Goal: Transaction & Acquisition: Purchase product/service

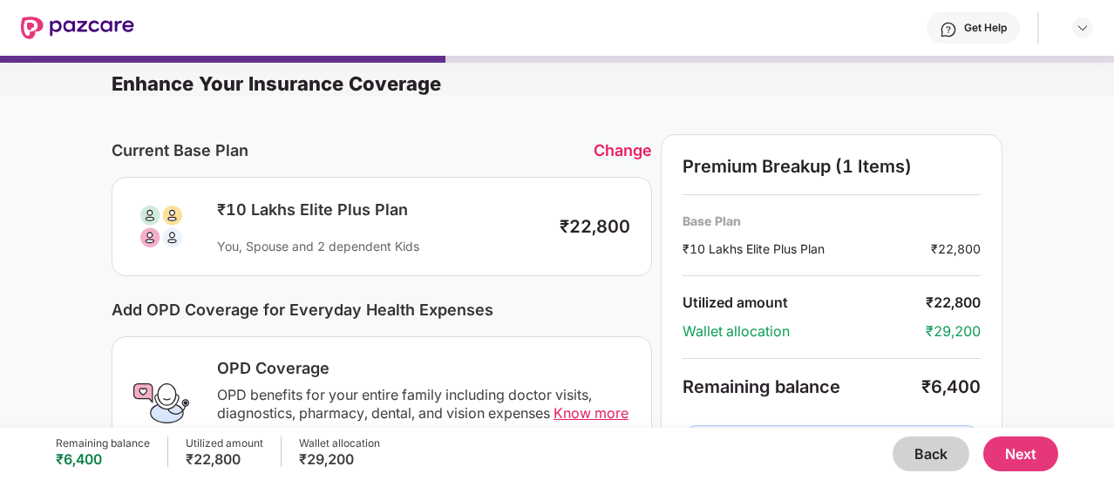
click at [630, 151] on div "Change" at bounding box center [623, 150] width 58 height 18
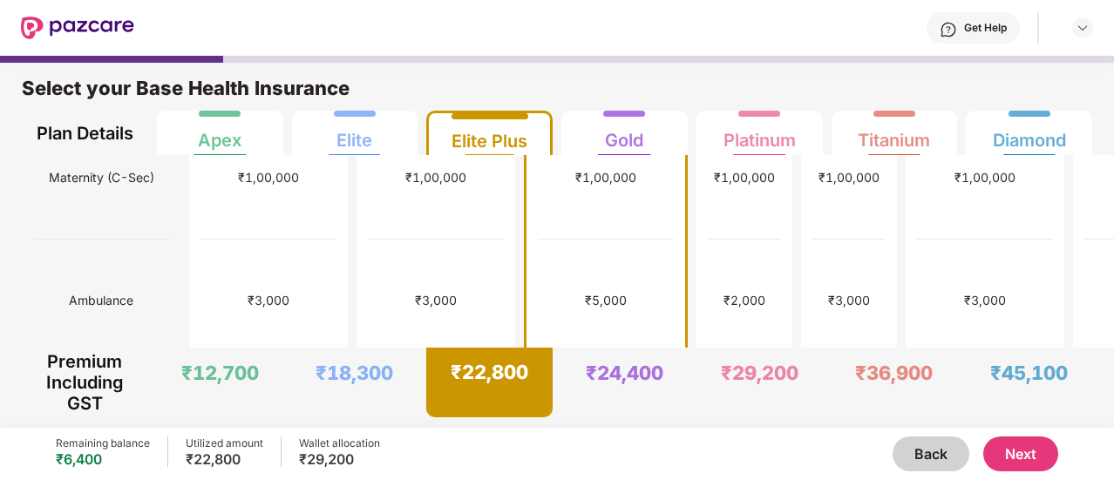
scroll to position [802, 0]
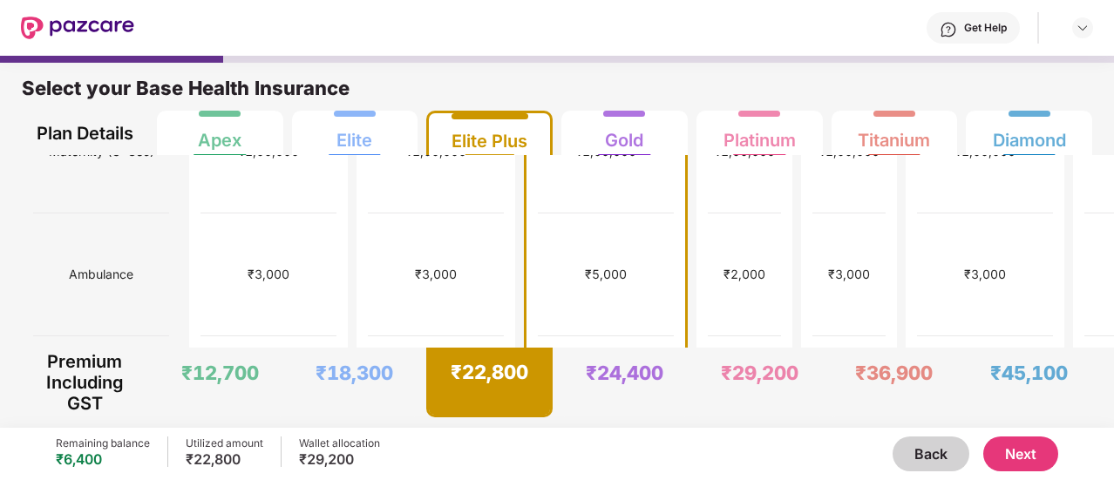
click at [1014, 449] on button "Next" at bounding box center [1020, 454] width 75 height 35
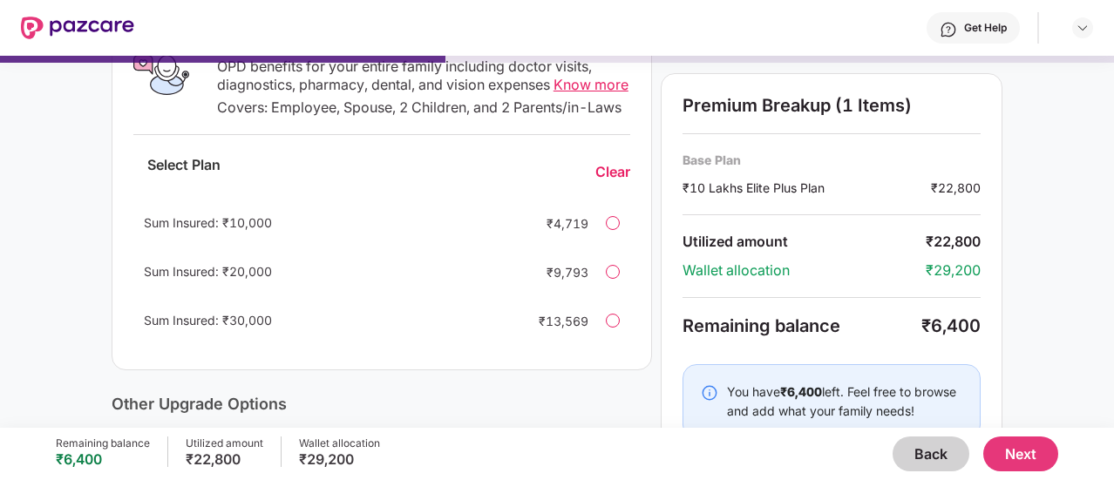
scroll to position [336, 0]
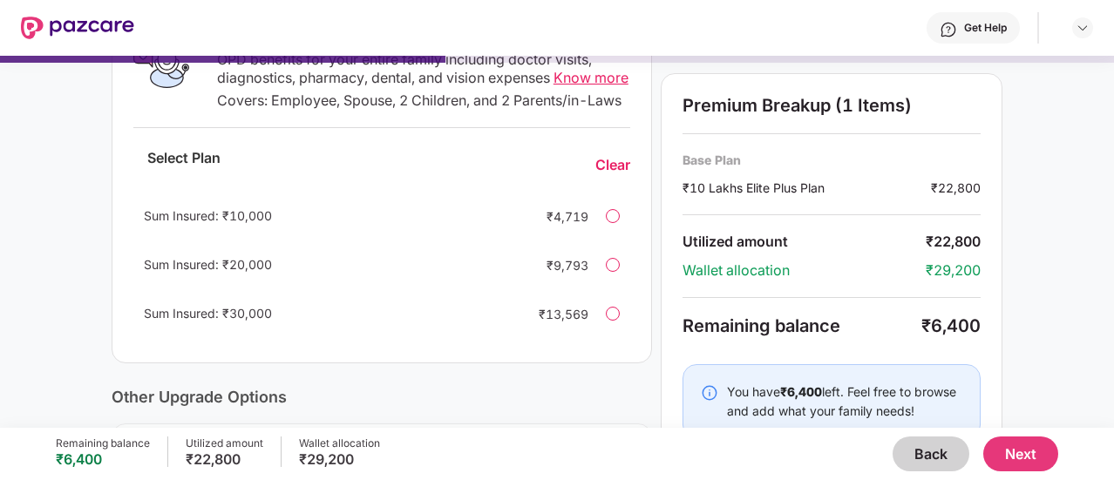
click at [623, 237] on div "Sum Insured: ₹10,000 ₹4,719" at bounding box center [381, 216] width 497 height 42
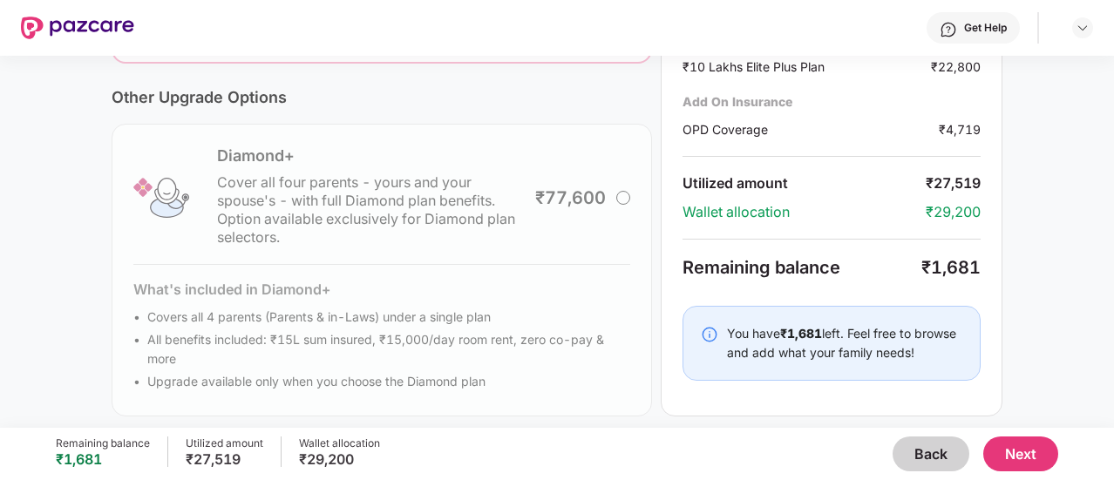
scroll to position [663, 0]
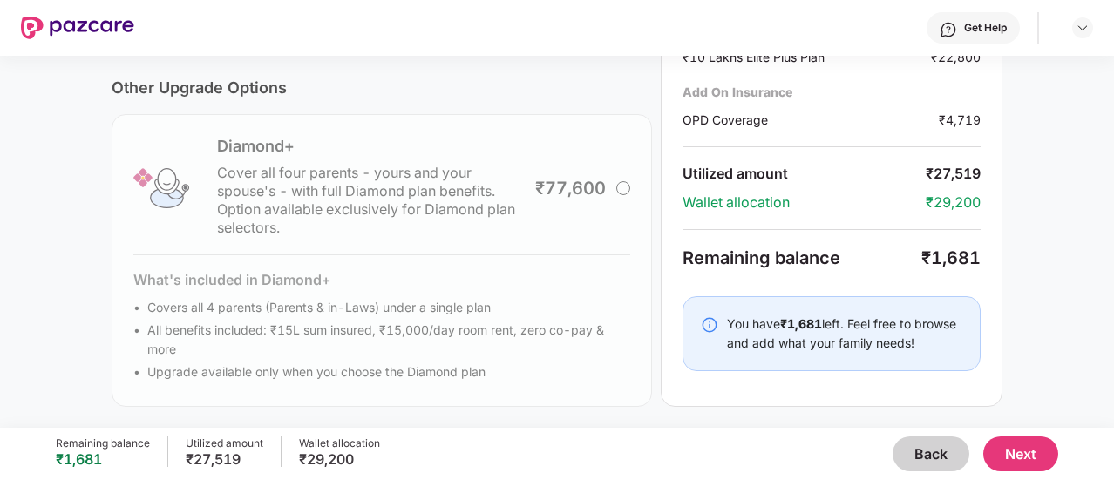
click at [1020, 449] on button "Next" at bounding box center [1020, 454] width 75 height 35
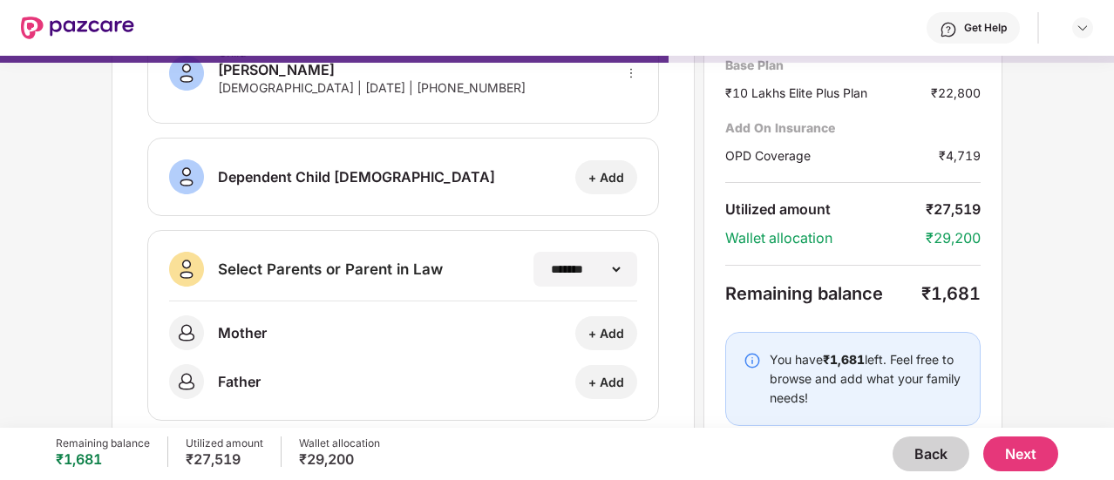
scroll to position [385, 0]
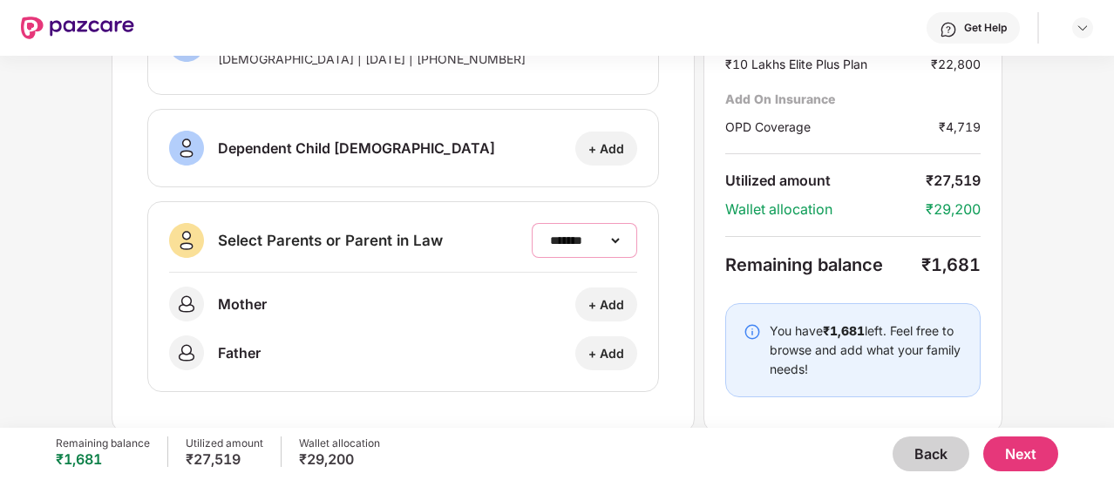
click at [572, 240] on select "**********" at bounding box center [585, 241] width 76 height 14
click at [102, 233] on div "**********" at bounding box center [557, 242] width 1114 height 372
click at [593, 299] on div "+ Add" at bounding box center [606, 304] width 36 height 17
select select "******"
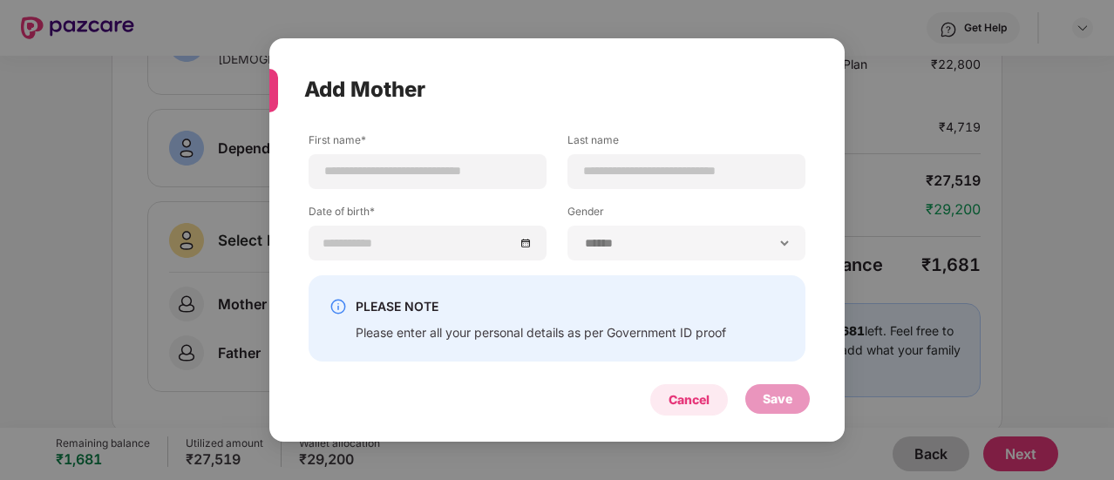
click at [710, 406] on div "Cancel" at bounding box center [689, 400] width 41 height 19
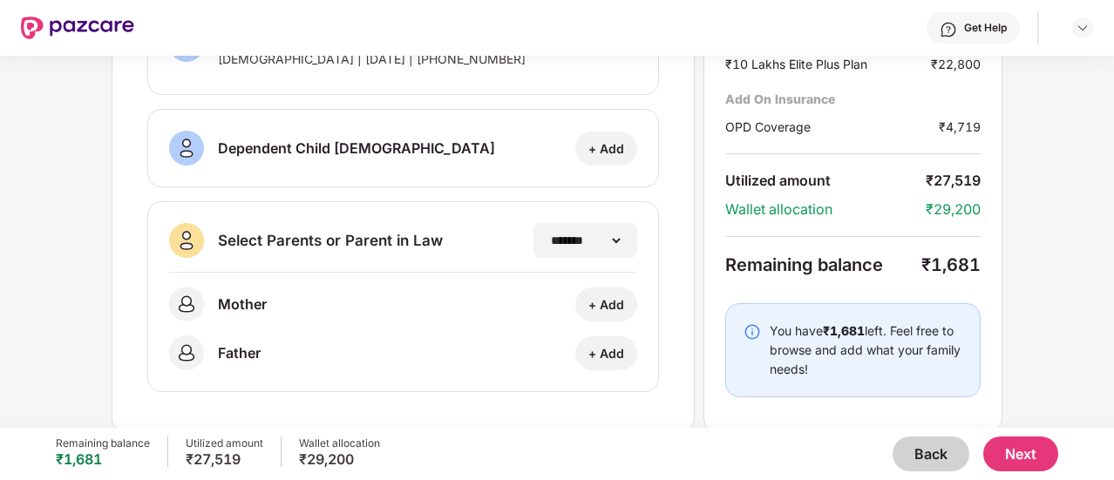
click at [615, 305] on div "+ Add" at bounding box center [606, 304] width 36 height 17
select select "******"
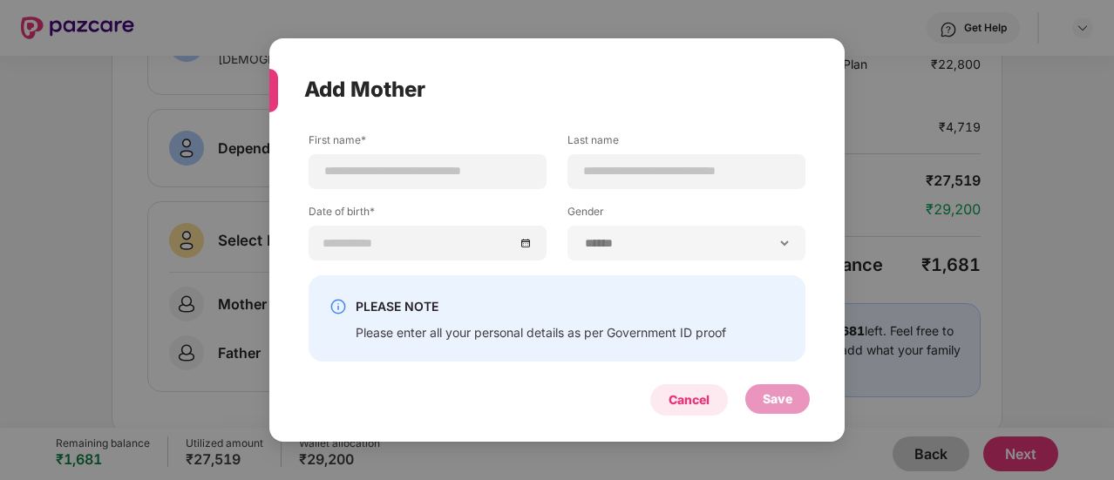
click at [665, 402] on div "Cancel" at bounding box center [689, 399] width 78 height 31
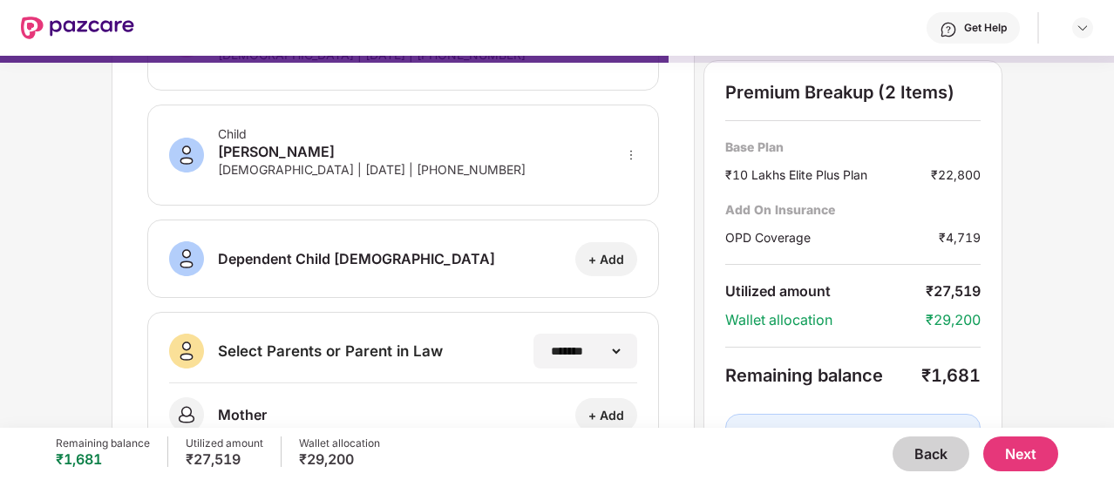
scroll to position [279, 0]
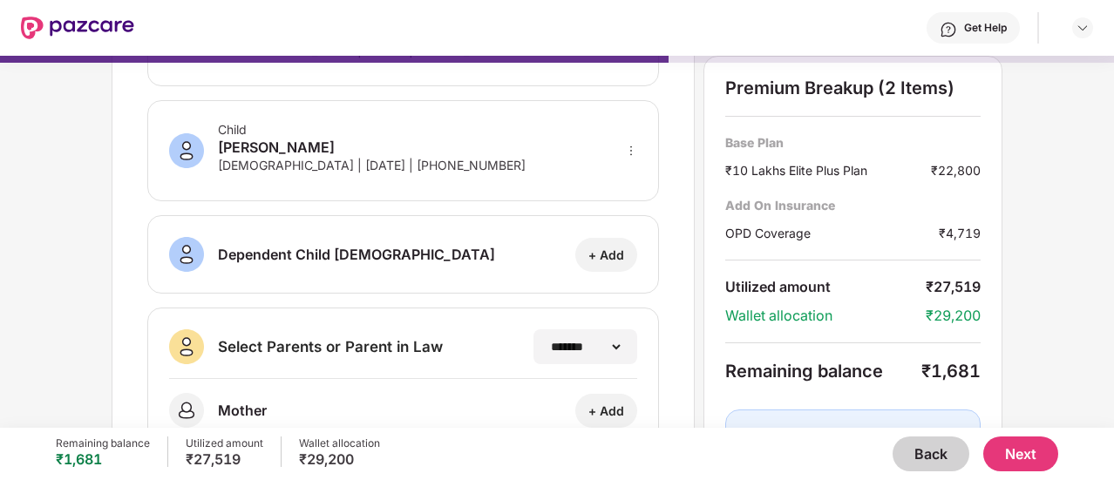
click at [1013, 451] on button "Next" at bounding box center [1020, 454] width 75 height 35
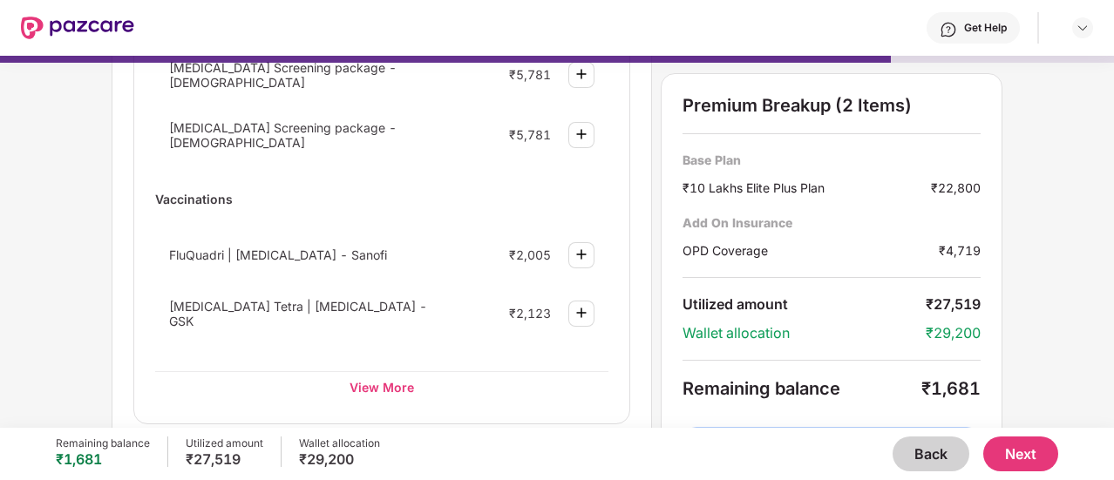
scroll to position [287, 0]
click at [389, 374] on div "View More" at bounding box center [381, 385] width 453 height 31
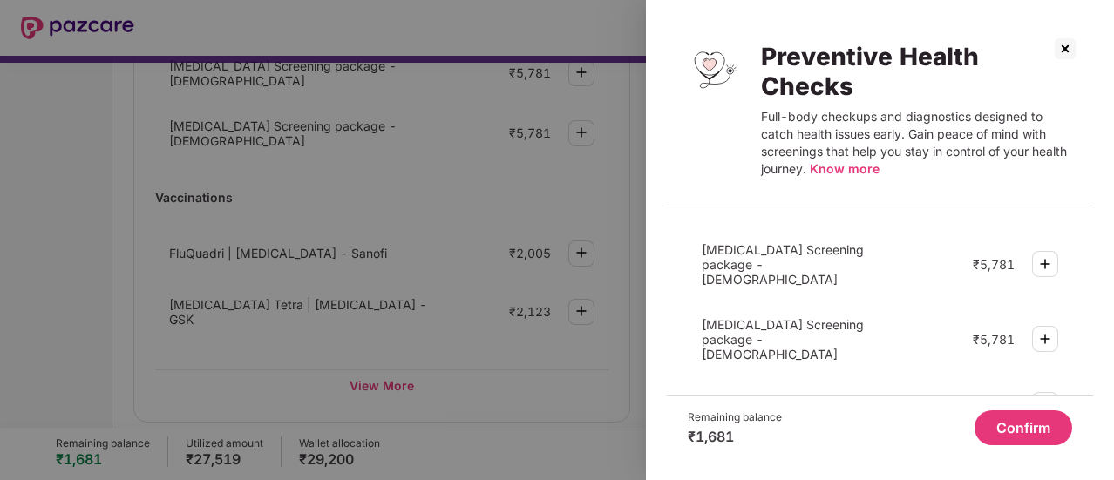
scroll to position [364, 0]
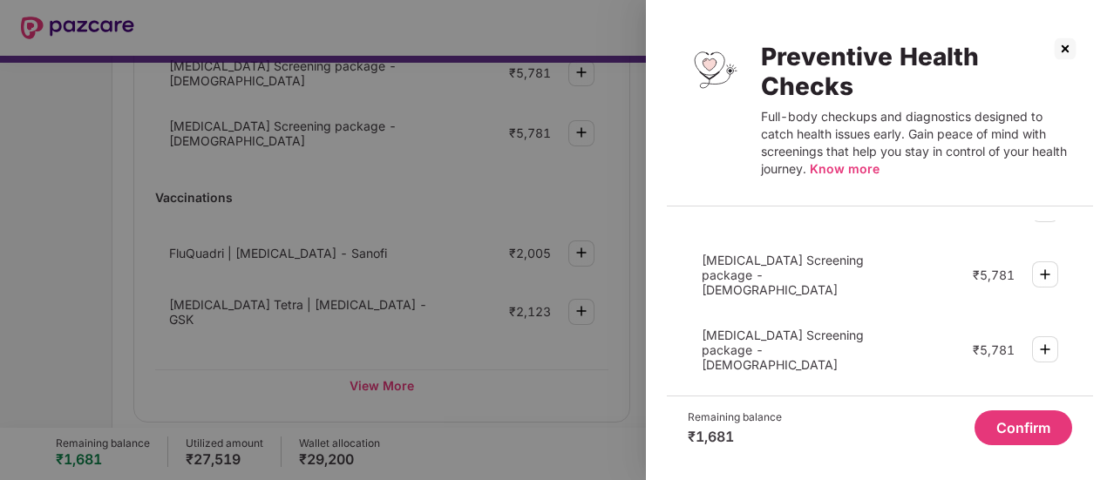
click at [1069, 46] on img at bounding box center [1065, 49] width 28 height 28
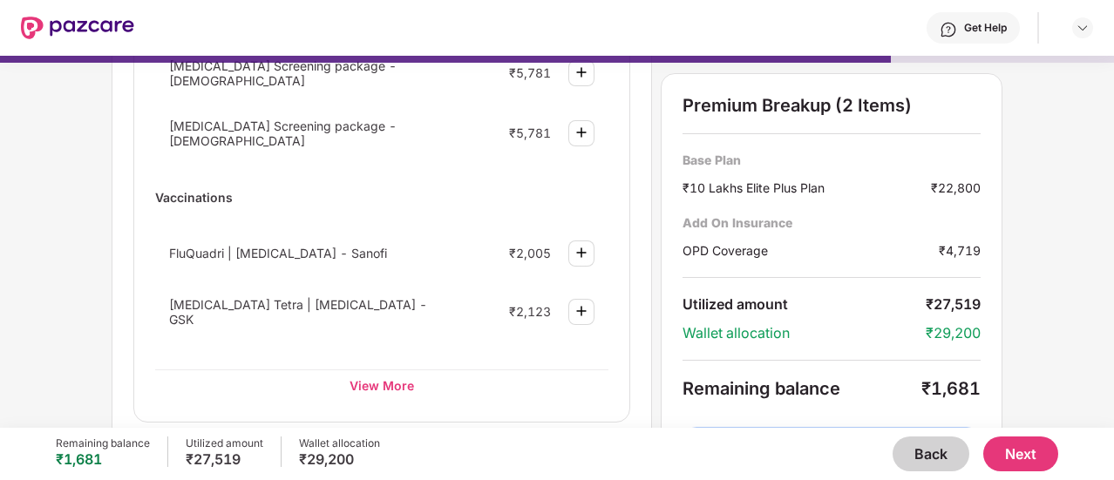
scroll to position [376, 0]
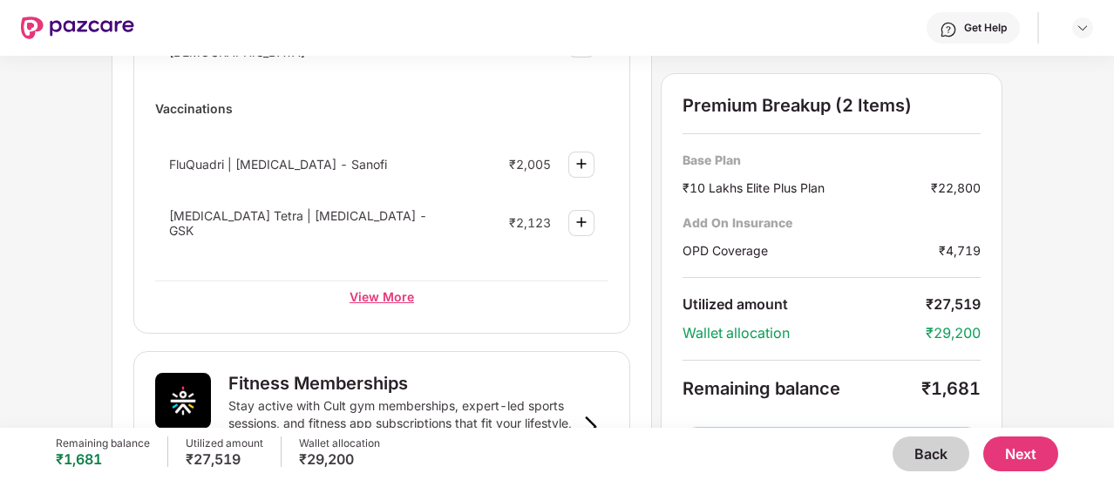
click at [385, 287] on div "View More" at bounding box center [381, 296] width 453 height 31
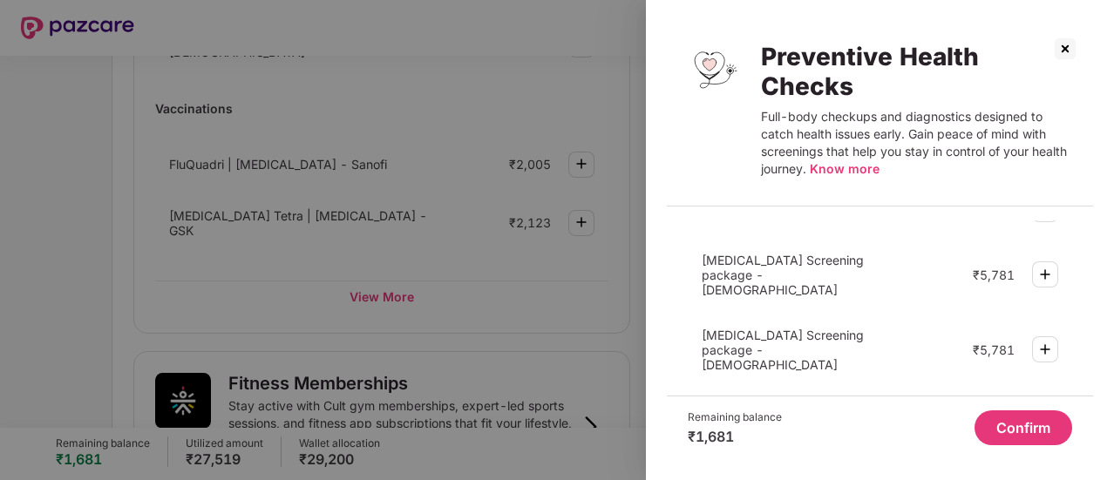
click at [1064, 55] on img at bounding box center [1065, 49] width 28 height 28
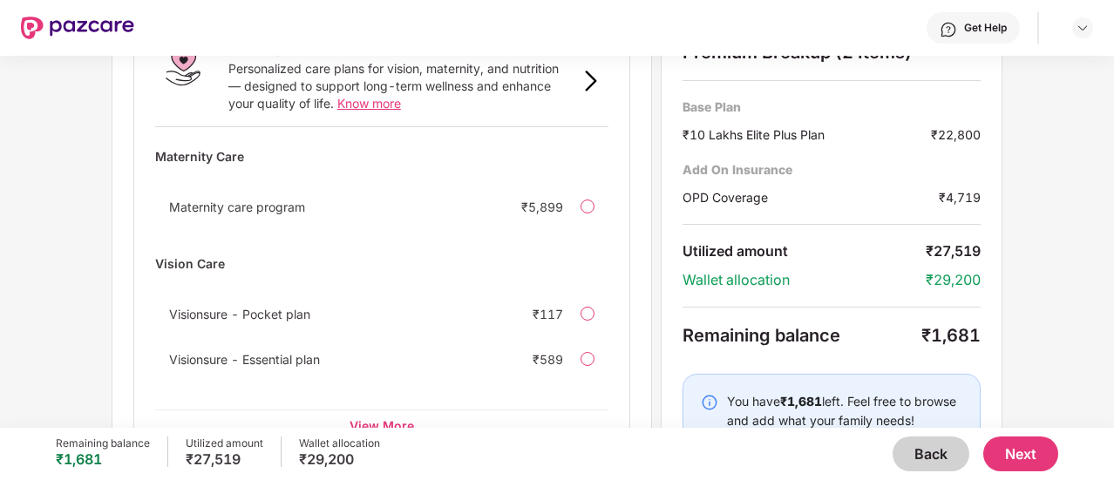
scroll to position [1267, 0]
